Goal: Information Seeking & Learning: Learn about a topic

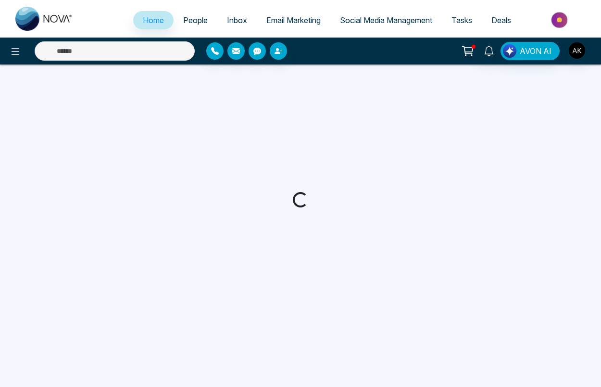
select select "*"
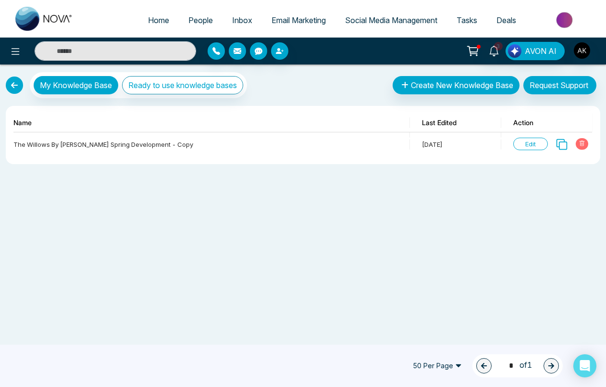
drag, startPoint x: 291, startPoint y: 185, endPoint x: 273, endPoint y: 90, distance: 96.9
click at [291, 185] on div "My Knowledge Base Ready to use knowledge bases Create New Knowledge Base Reques…" at bounding box center [303, 225] width 606 height 322
click at [365, 283] on div "My Knowledge Base Ready to use knowledge bases Create New Knowledge Base Reques…" at bounding box center [303, 225] width 606 height 322
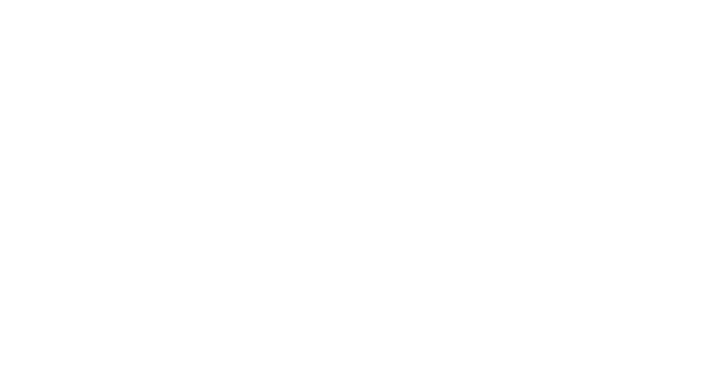
select select "*"
